Goal: Communication & Community: Ask a question

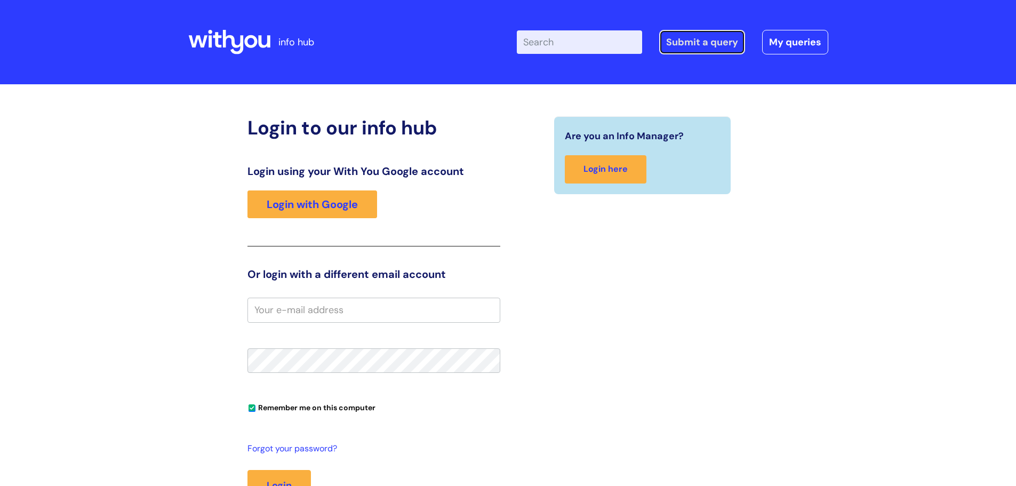
click at [722, 48] on link "Submit a query" at bounding box center [702, 42] width 86 height 25
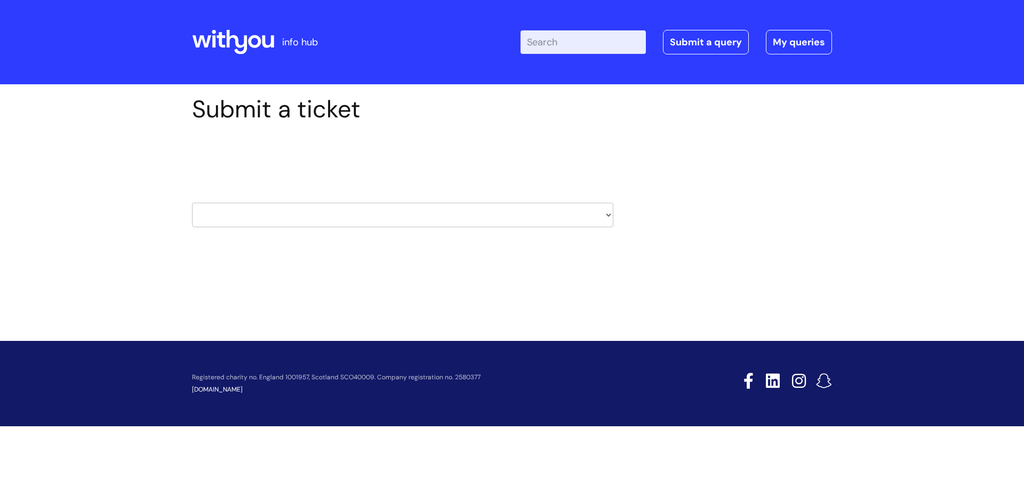
click at [608, 210] on select "HR / People IT and Support Clinical Drug Alerts Finance Accounts Data Support T…" at bounding box center [402, 215] width 421 height 25
select select "it_and_support"
click at [192, 203] on select "HR / People IT and Support Clinical Drug Alerts Finance Accounts Data Support T…" at bounding box center [402, 215] width 421 height 25
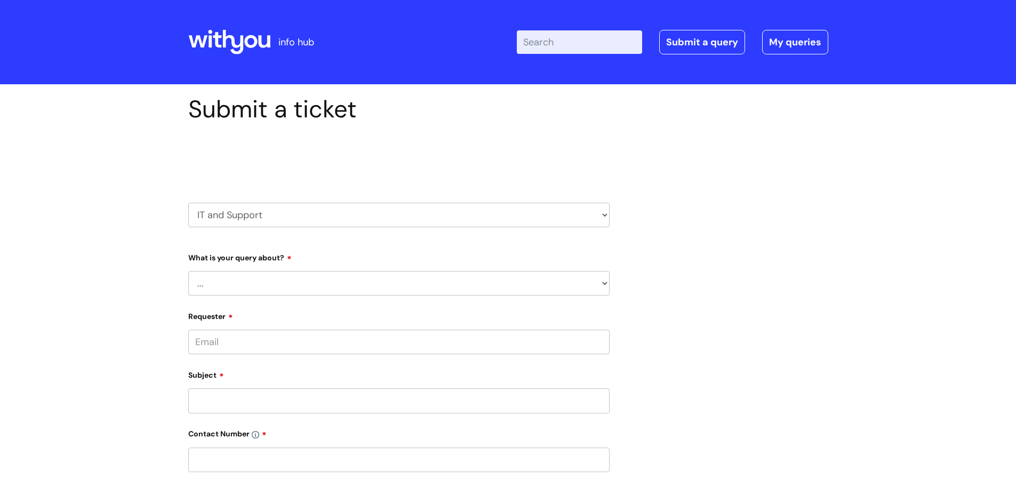
click at [604, 285] on select "... Mobile Phone Reset & MFA Accounts, Starters and Leavers IT Hardware issue I…" at bounding box center [398, 283] width 421 height 25
select select "Accounts, Starters and Leavers"
click at [188, 271] on select "... Mobile Phone Reset & MFA Accounts, Starters and Leavers IT Hardware issue I…" at bounding box center [398, 283] width 421 height 25
click at [606, 339] on select "... I have a new starter I have a leaver I need to make a change to an account …" at bounding box center [403, 338] width 413 height 25
click at [679, 354] on div "Submit a ticket Select issue type HR / People IT and Support Clinical Drug Aler…" at bounding box center [508, 429] width 656 height 668
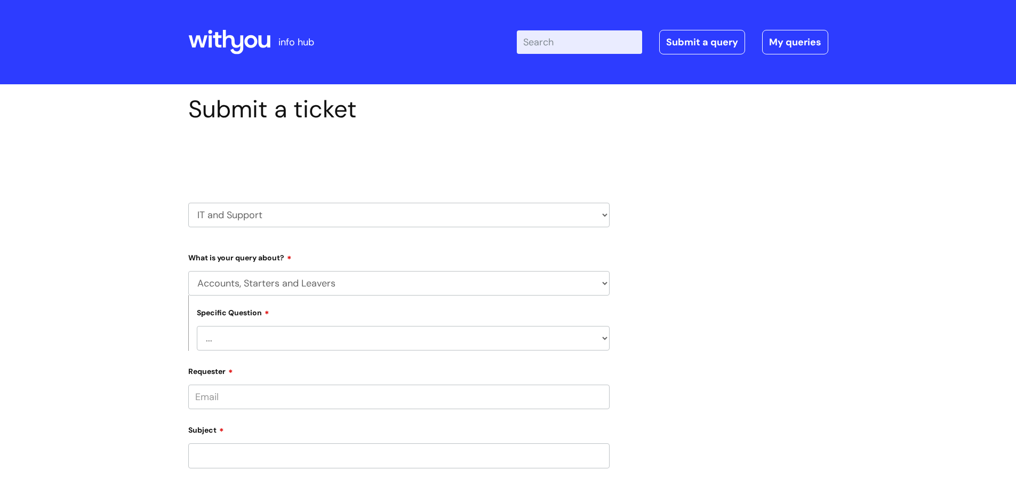
click at [605, 285] on select "... Mobile Phone Reset & MFA Accounts, Starters and Leavers IT Hardware issue I…" at bounding box center [398, 283] width 421 height 25
click at [601, 214] on select "HR / People IT and Support Clinical Drug Alerts Finance Accounts Data Support T…" at bounding box center [398, 215] width 421 height 25
select select "data_support_team"
click at [188, 203] on select "HR / People IT and Support Clinical Drug Alerts Finance Accounts Data Support T…" at bounding box center [398, 215] width 421 height 25
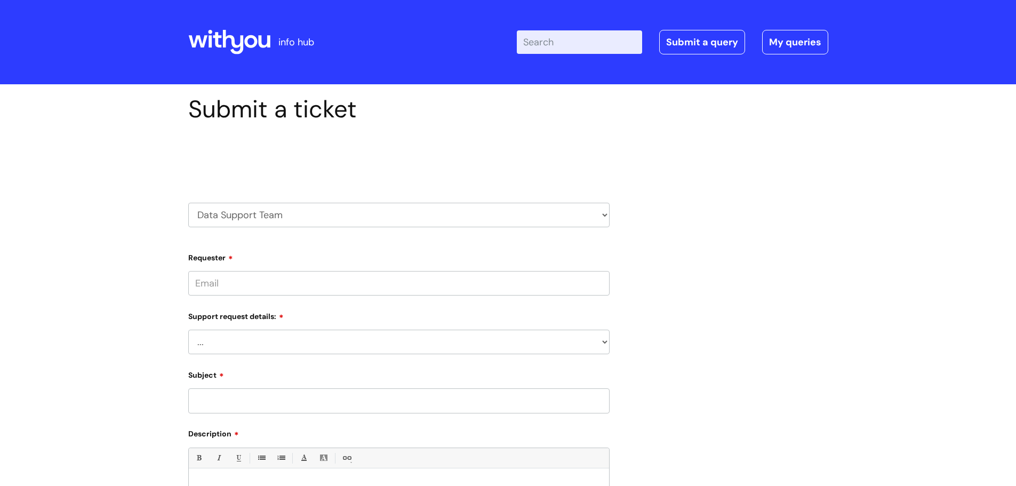
click at [600, 340] on select "... My enquiry relates to Nebula My enquiry relates to Halo My enquiry relates …" at bounding box center [398, 342] width 421 height 25
select select "My enquiry is something else"
click at [188, 330] on select "... My enquiry relates to Nebula My enquiry relates to Halo My enquiry relates …" at bounding box center [398, 342] width 421 height 25
click at [601, 408] on input "Subject" at bounding box center [398, 400] width 421 height 25
click at [603, 209] on select "HR / People IT and Support Clinical Drug Alerts Finance Accounts Data Support T…" at bounding box center [398, 215] width 421 height 25
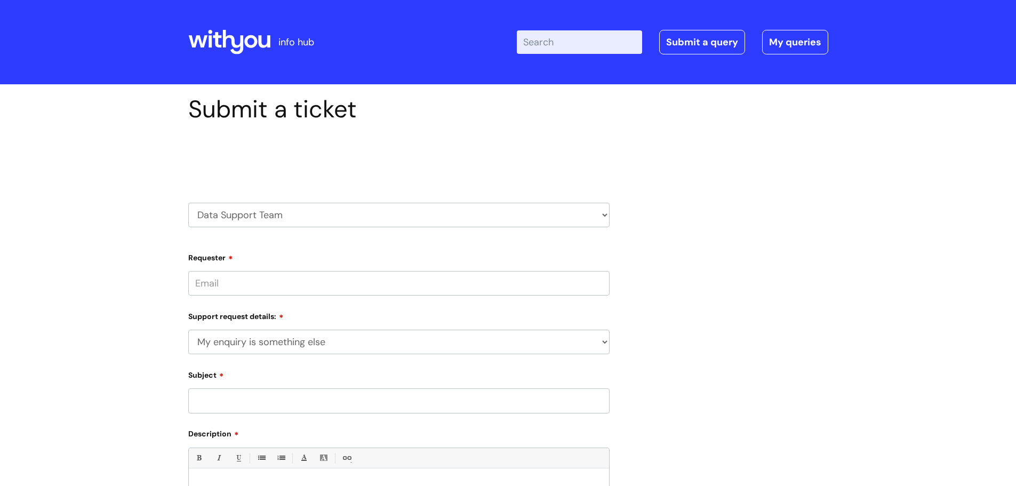
select select "it_and_support"
click at [188, 203] on select "HR / People IT and Support Clinical Drug Alerts Finance Accounts Data Support T…" at bounding box center [398, 215] width 421 height 25
click at [604, 281] on select "... Mobile Phone Reset & MFA Accounts, Starters and Leavers IT Hardware issue I…" at bounding box center [398, 283] width 421 height 25
select select "System/software"
click at [188, 271] on select "... Mobile Phone Reset & MFA Accounts, Starters and Leavers IT Hardware issue I…" at bounding box center [398, 283] width 421 height 25
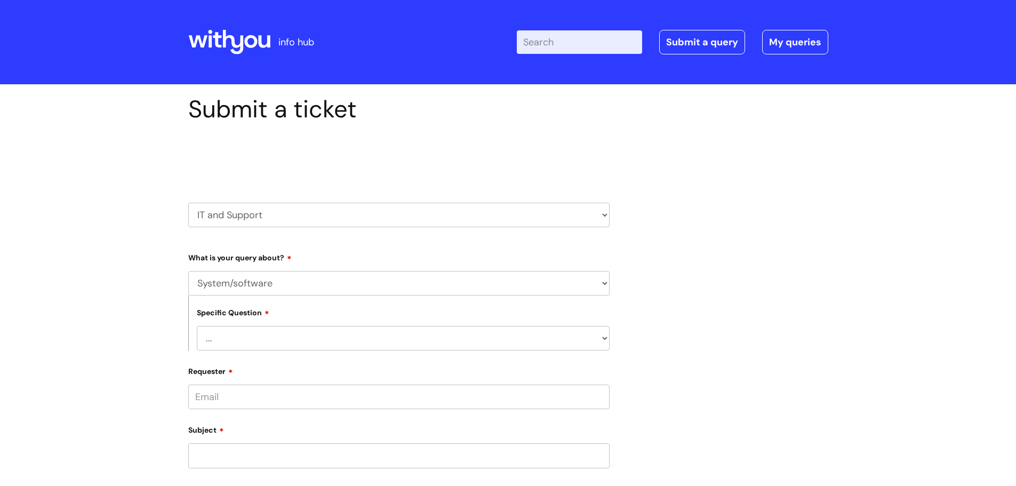
click at [607, 338] on select "... Halo PCMIS Iaptus NHS Email CJSM Email Mitel Another System Google (Workspa…" at bounding box center [403, 338] width 413 height 25
select select "Google (Workspace)"
click at [197, 326] on select "... Halo PCMIS Iaptus NHS Email CJSM Email Mitel Another System Google (Workspa…" at bounding box center [403, 338] width 413 height 25
click at [598, 393] on select "... I’d like to add/remove user(s) to a shared email inbox I’d like to add/remo…" at bounding box center [403, 393] width 413 height 25
select select "Anything else"
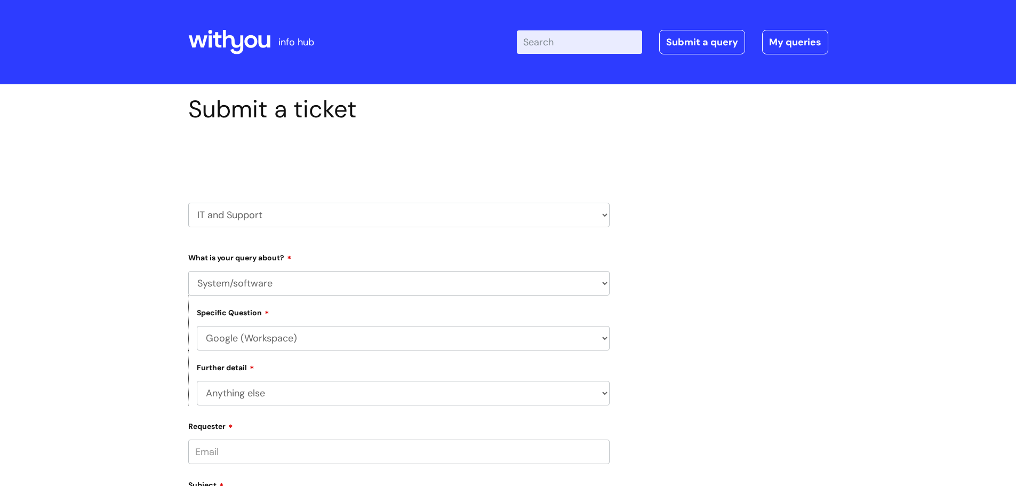
click at [197, 381] on select "... I’d like to add/remove user(s) to a shared email inbox I’d like to add/remo…" at bounding box center [403, 393] width 413 height 25
click at [404, 441] on input "Requester" at bounding box center [398, 452] width 421 height 25
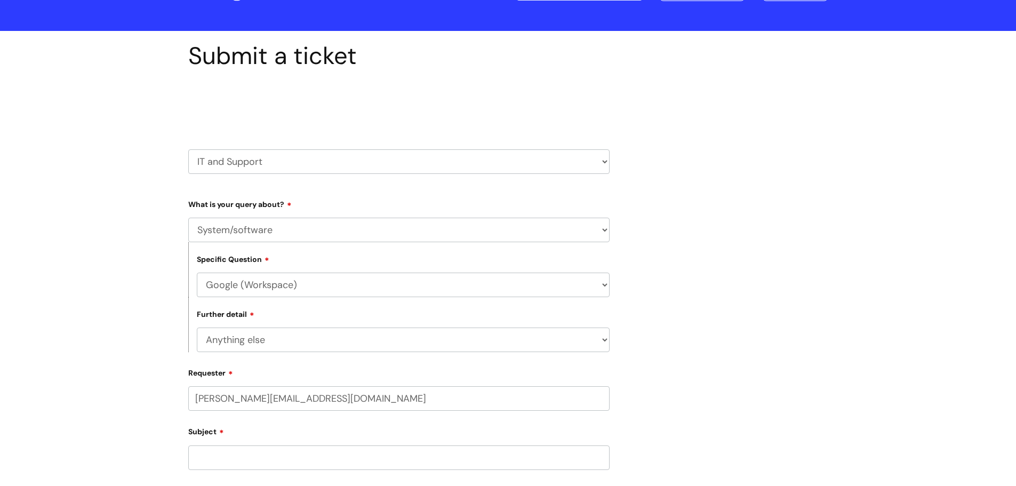
click at [276, 397] on input "tracey.maries@wearewithyou.org.uk" at bounding box center [398, 398] width 421 height 25
click at [291, 399] on input "tracey.maries@wearewithyou.org.uk" at bounding box center [398, 398] width 421 height 25
click at [308, 396] on input "tracey.maries@wearewithyou.org.uk" at bounding box center [398, 398] width 421 height 25
type input "tracey.maries@wearewithyou.org.uk"
click at [243, 460] on input "Subject" at bounding box center [398, 461] width 421 height 25
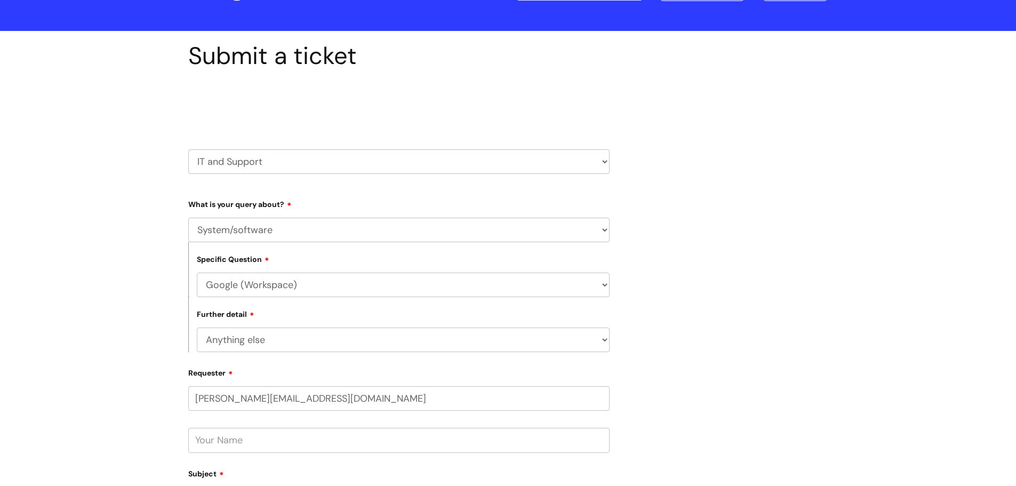
click at [242, 441] on input "text" at bounding box center [398, 440] width 421 height 25
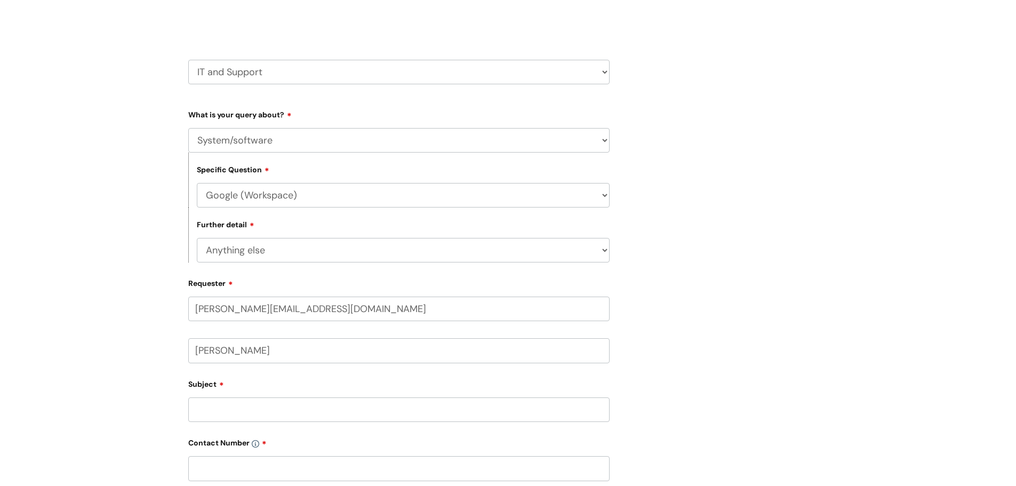
scroll to position [160, 0]
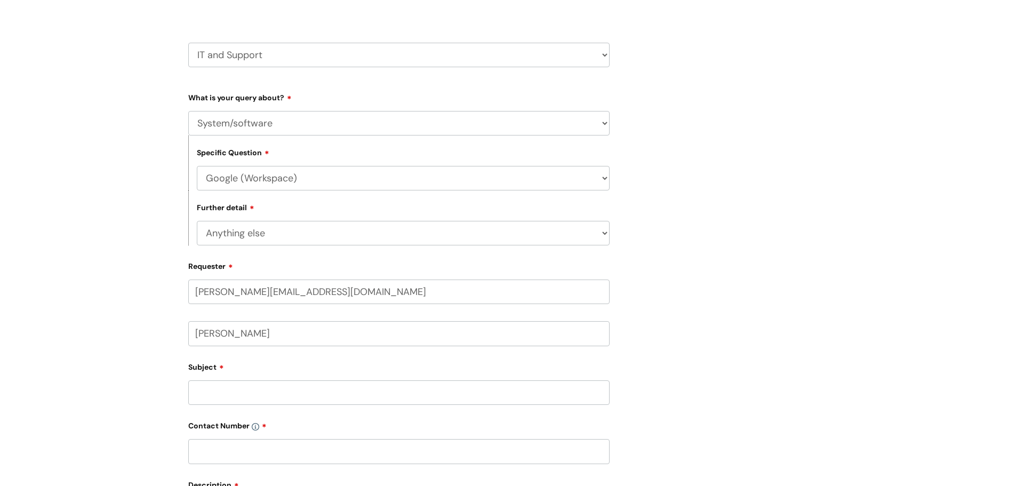
type input "Tracey Maries"
click at [225, 401] on input "Subject" at bounding box center [398, 392] width 421 height 25
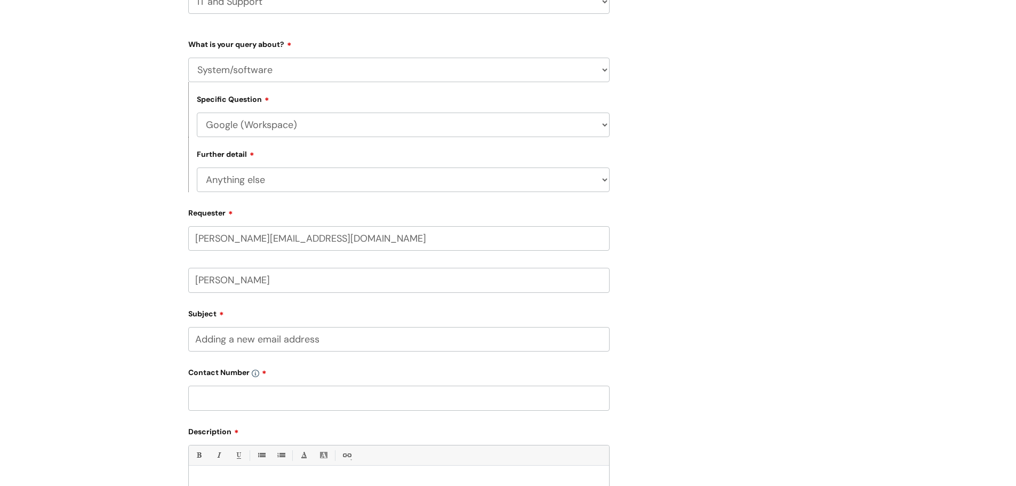
click at [225, 401] on input "text" at bounding box center [398, 398] width 421 height 25
drag, startPoint x: 226, startPoint y: 340, endPoint x: 213, endPoint y: 341, distance: 12.9
click at [213, 341] on input "Adding a new email address" at bounding box center [398, 339] width 421 height 25
type input "Addition a new email address"
click at [220, 398] on input "text" at bounding box center [398, 398] width 421 height 25
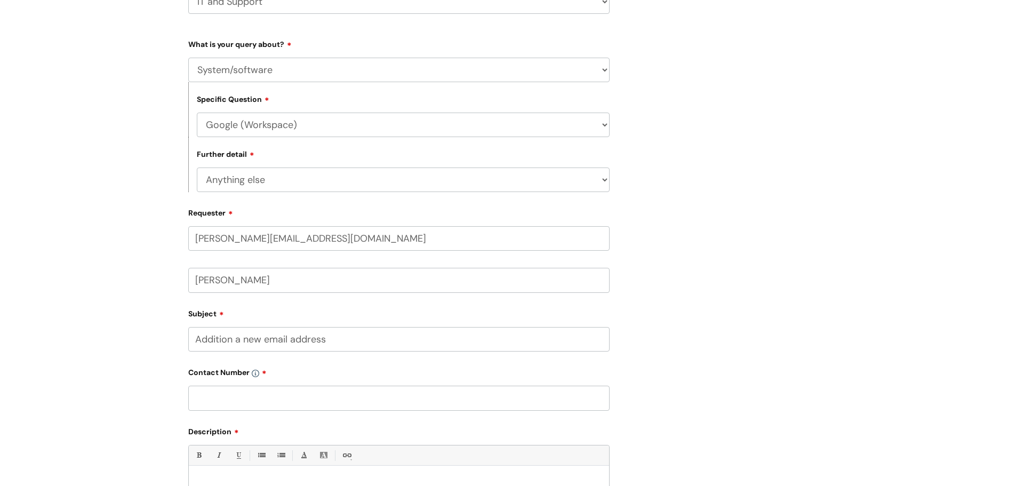
paste input "07866 996 539"
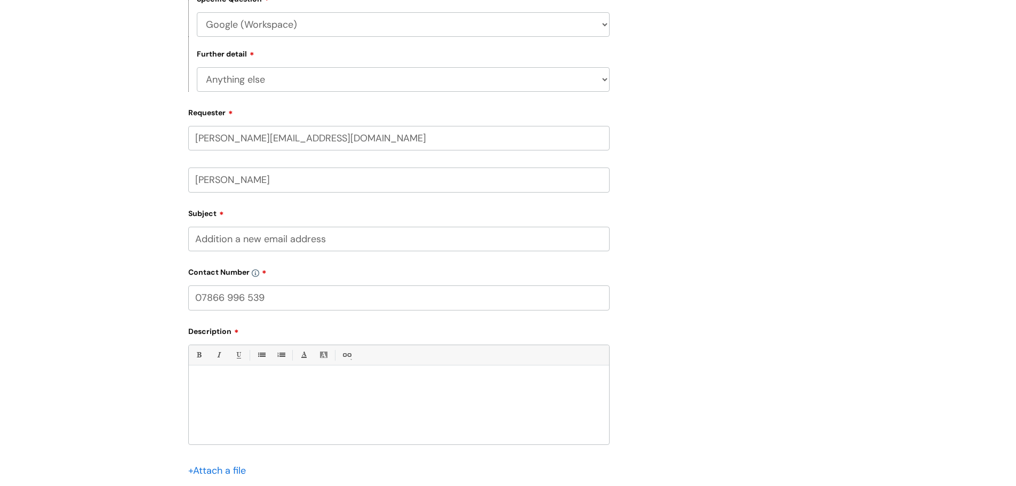
scroll to position [320, 0]
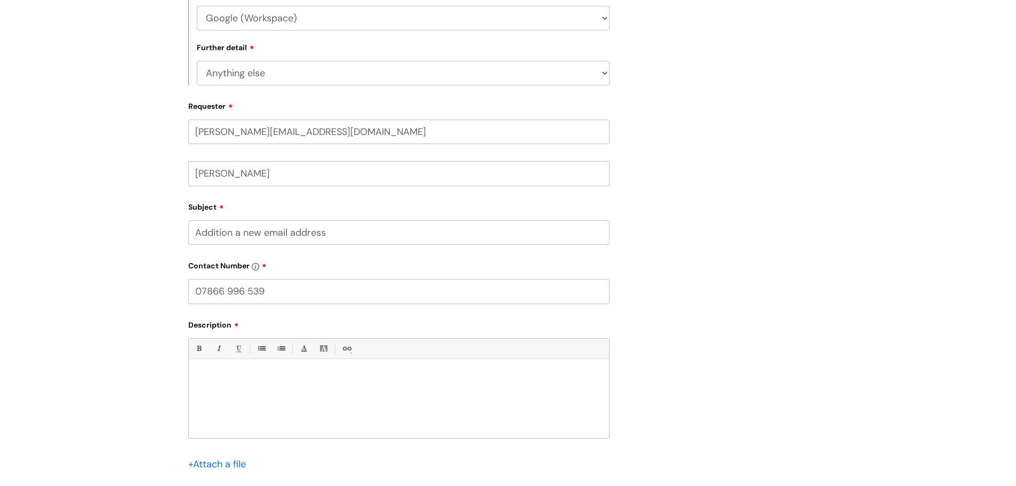
type input "07866 996 539"
click at [427, 378] on p at bounding box center [399, 377] width 404 height 10
click at [198, 425] on div "Could you please add a new email address for CDAS clinical admin team at Stoke …" at bounding box center [399, 401] width 420 height 74
click at [457, 398] on p "cdaspxdl@wearewithyou.org.uk (for the notification of prescription deliveries)" at bounding box center [399, 397] width 404 height 10
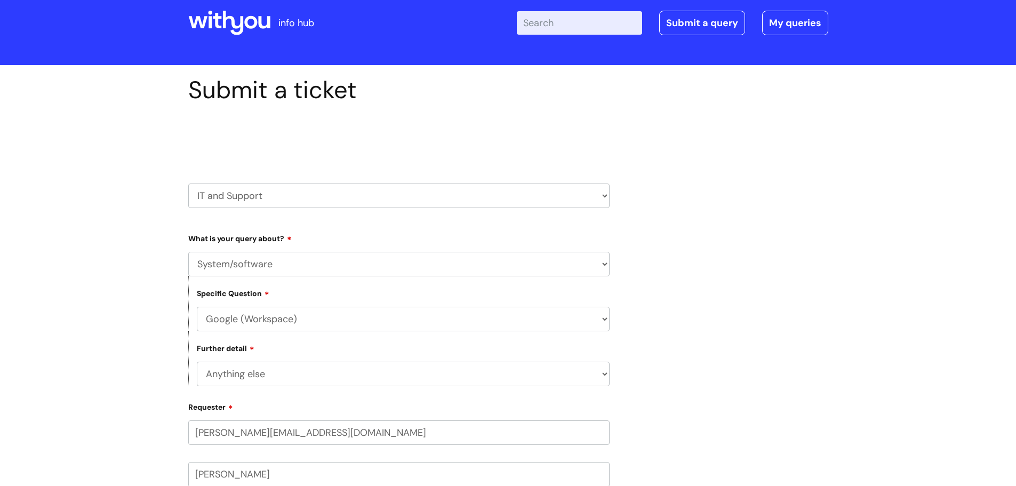
scroll to position [0, 0]
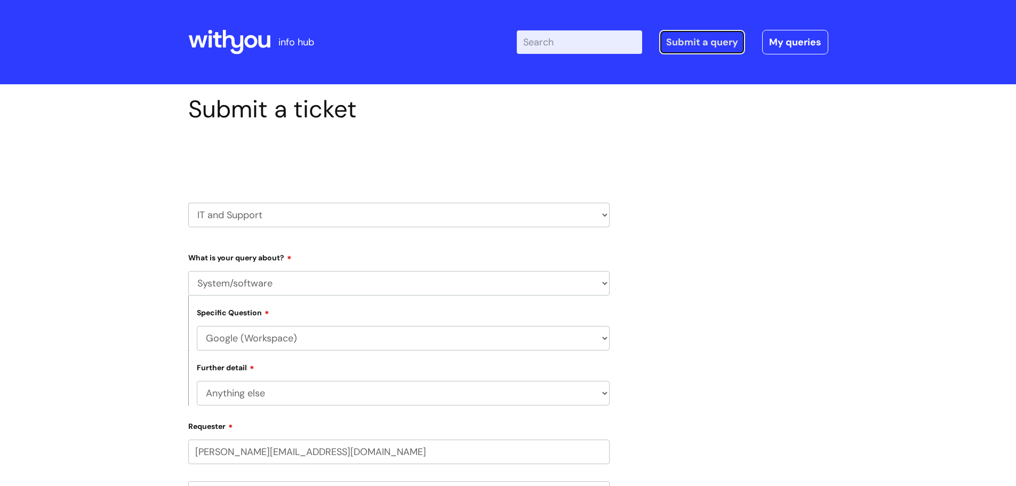
click at [688, 46] on link "Submit a query" at bounding box center [702, 42] width 86 height 25
